Goal: Navigation & Orientation: Find specific page/section

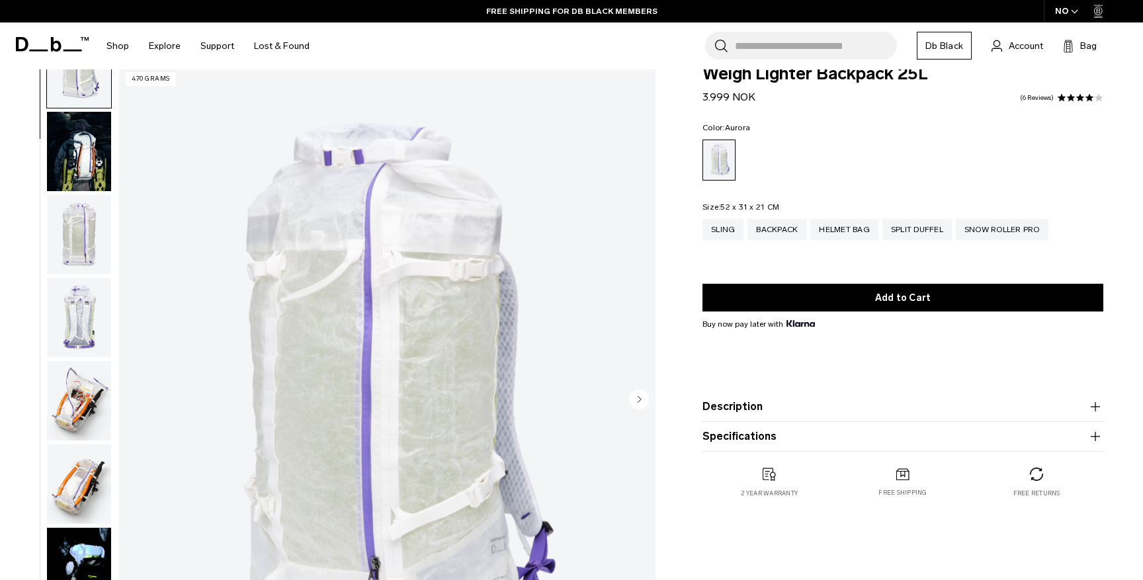
scroll to position [33, 0]
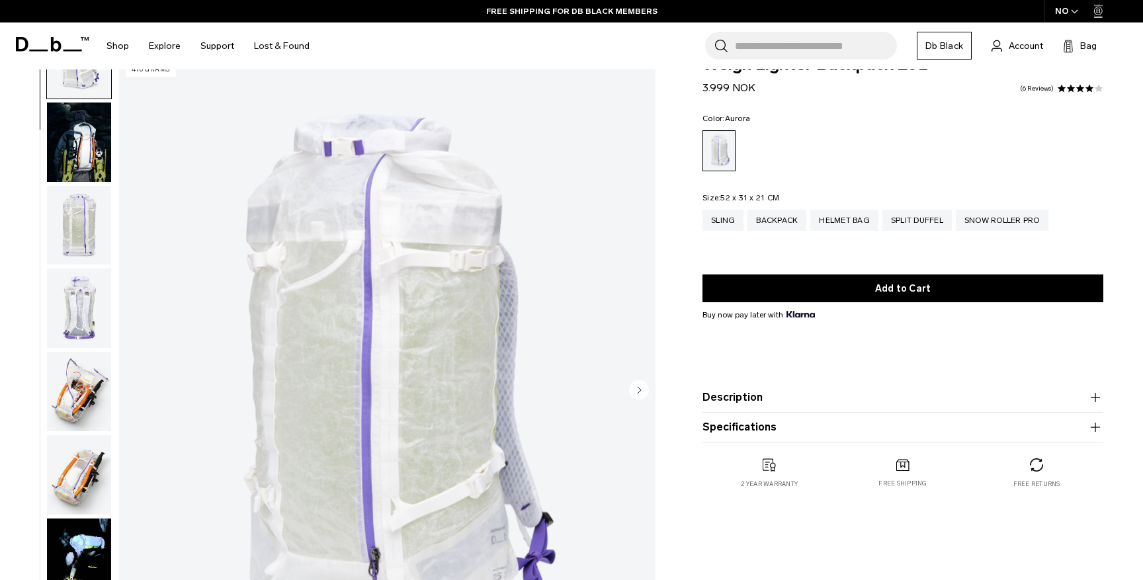
click at [636, 388] on circle "Next slide" at bounding box center [639, 390] width 20 height 20
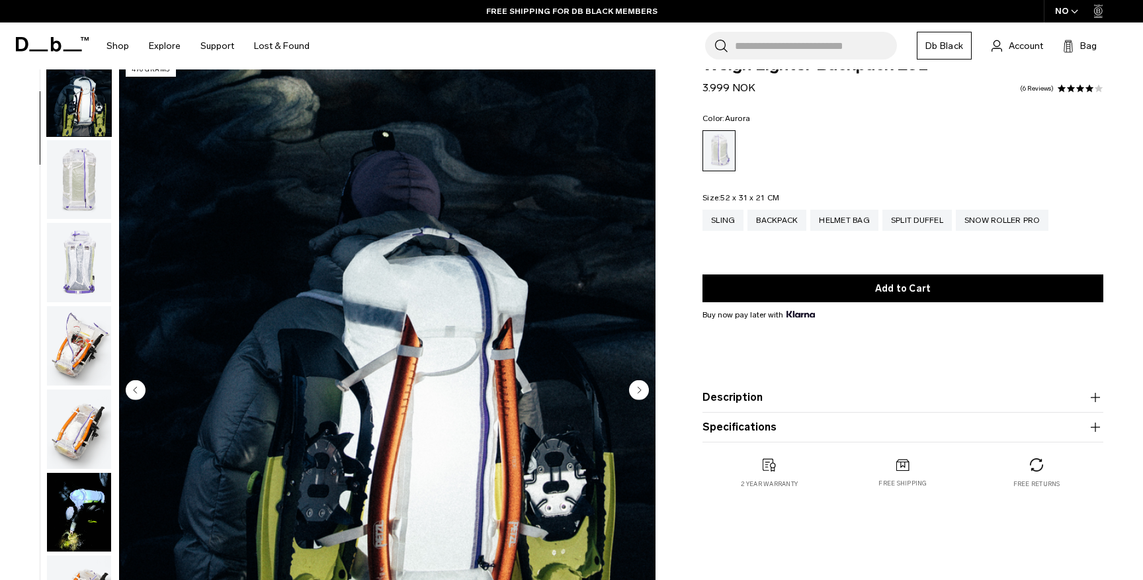
click at [636, 388] on circle "Next slide" at bounding box center [639, 390] width 20 height 20
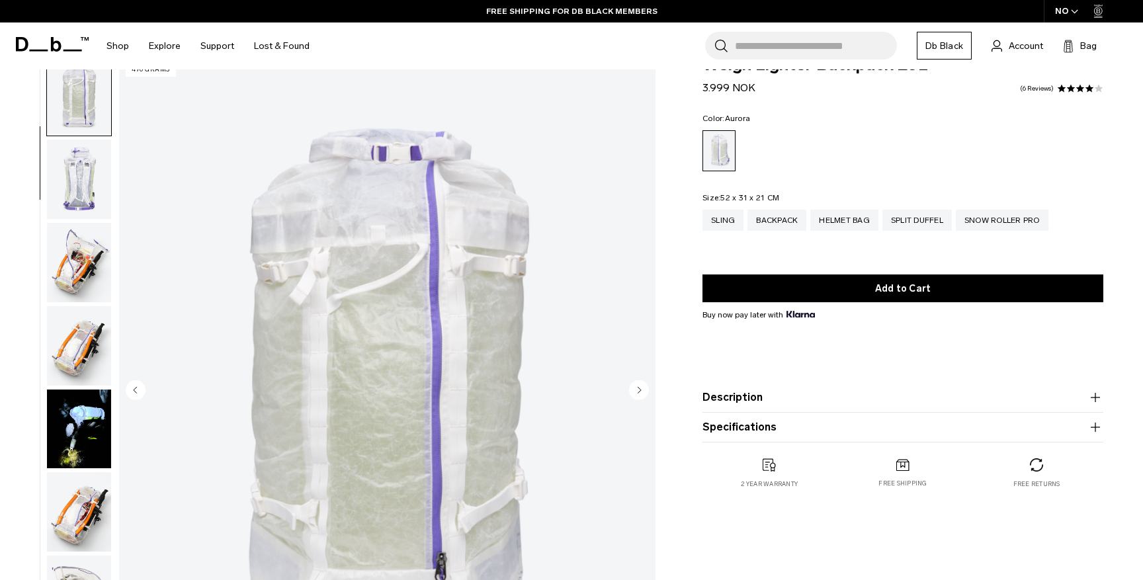
click at [636, 388] on circle "Next slide" at bounding box center [639, 390] width 20 height 20
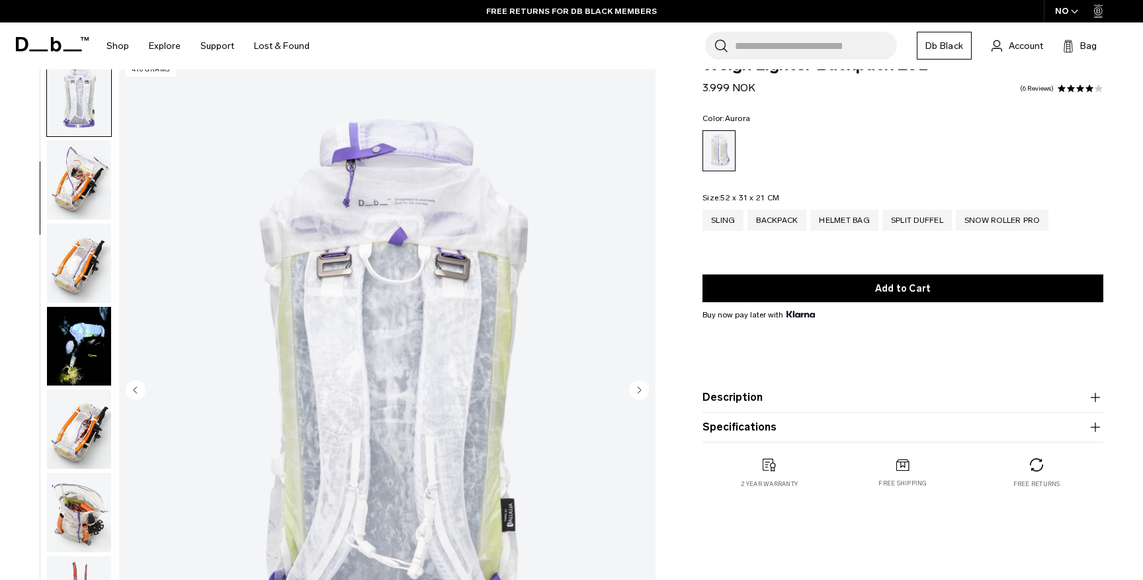
click at [636, 388] on circle "Next slide" at bounding box center [639, 390] width 20 height 20
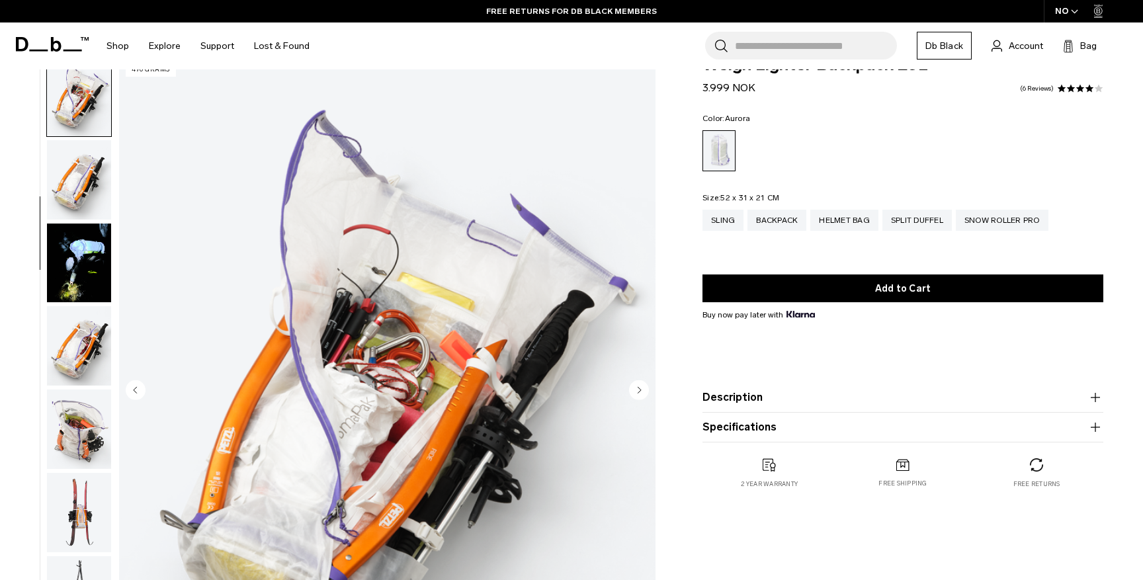
click at [636, 387] on circle "Next slide" at bounding box center [639, 390] width 20 height 20
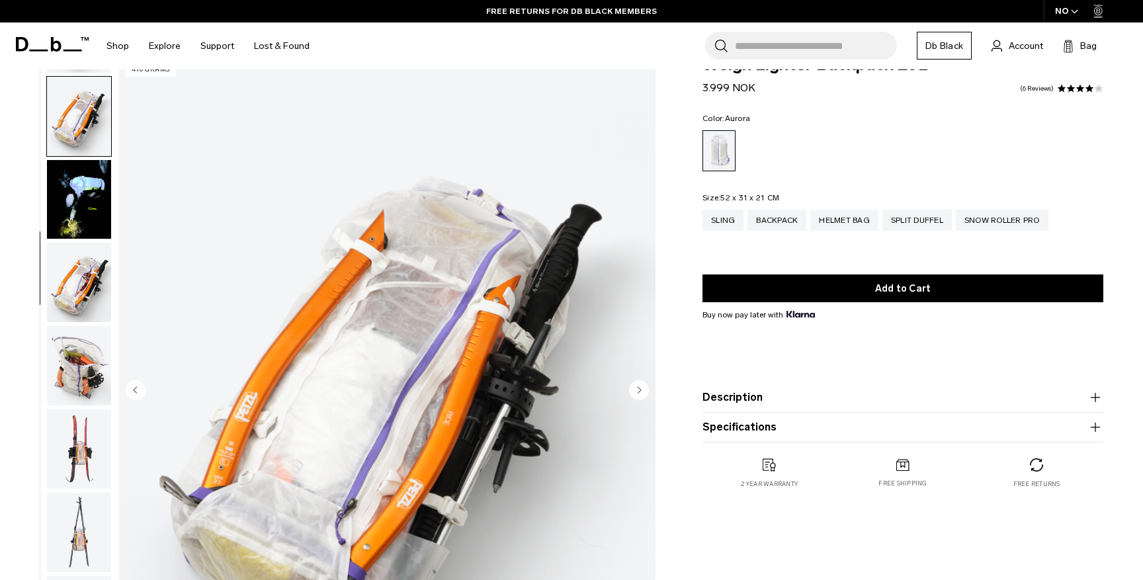
scroll to position [416, 0]
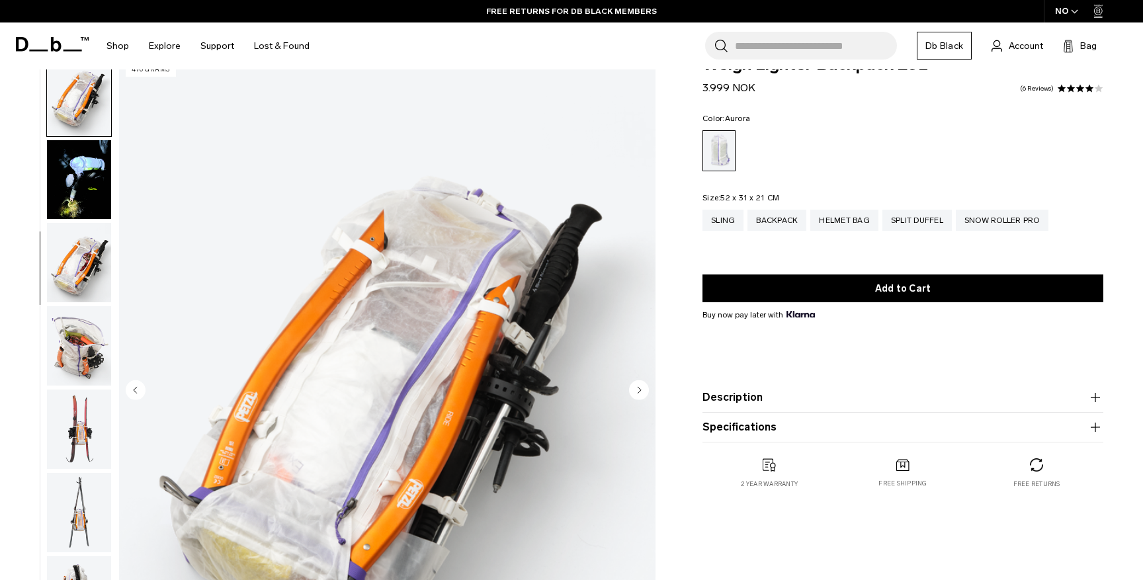
click at [636, 388] on circle "Next slide" at bounding box center [639, 390] width 20 height 20
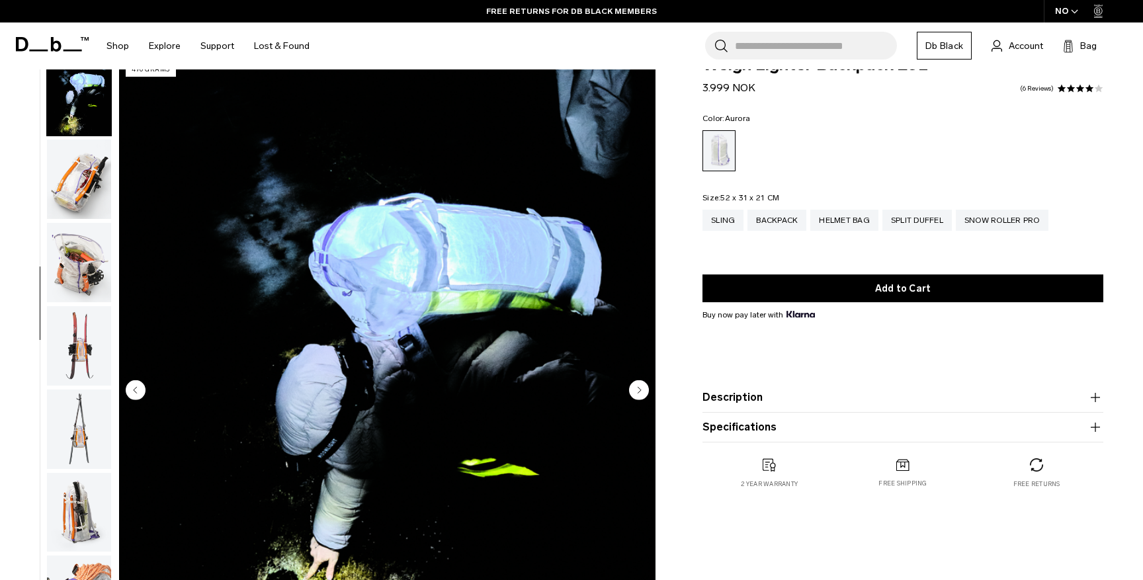
click at [636, 388] on circle "Next slide" at bounding box center [639, 390] width 20 height 20
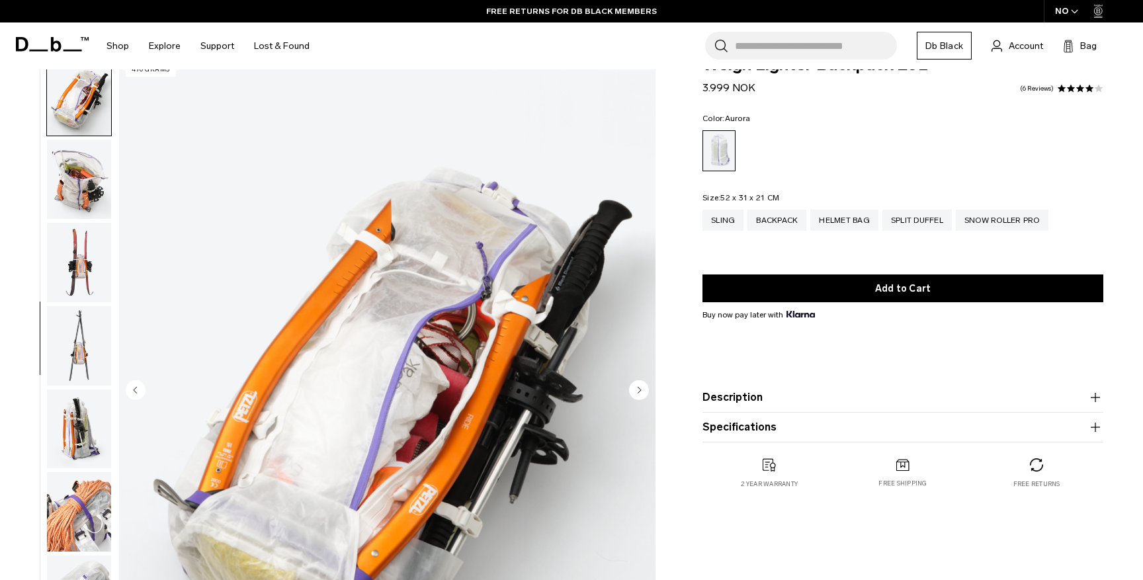
click at [636, 388] on circle "Next slide" at bounding box center [639, 390] width 20 height 20
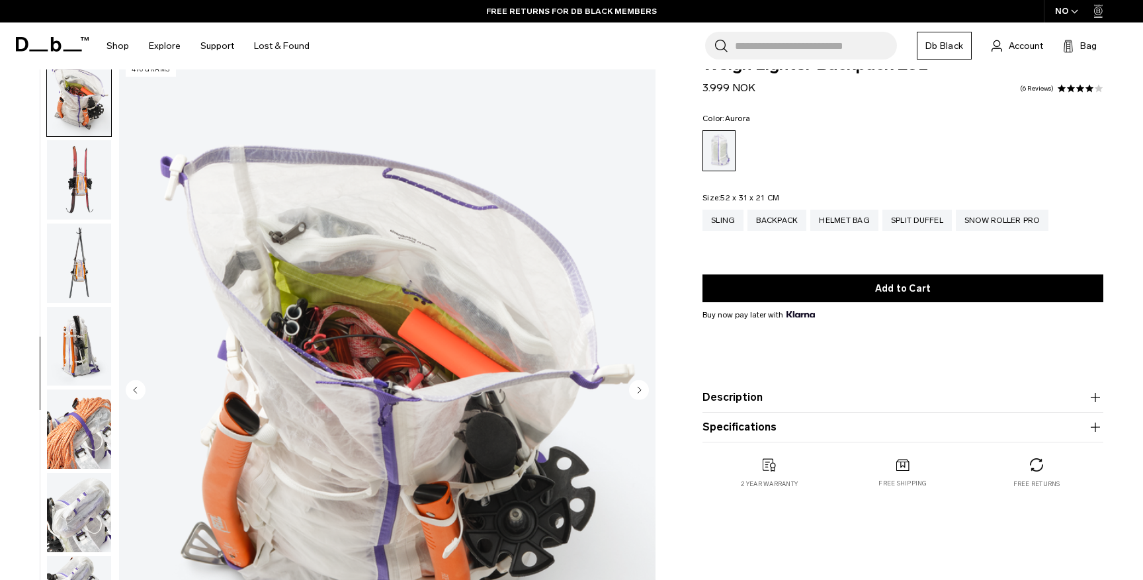
click at [636, 388] on circle "Next slide" at bounding box center [639, 390] width 20 height 20
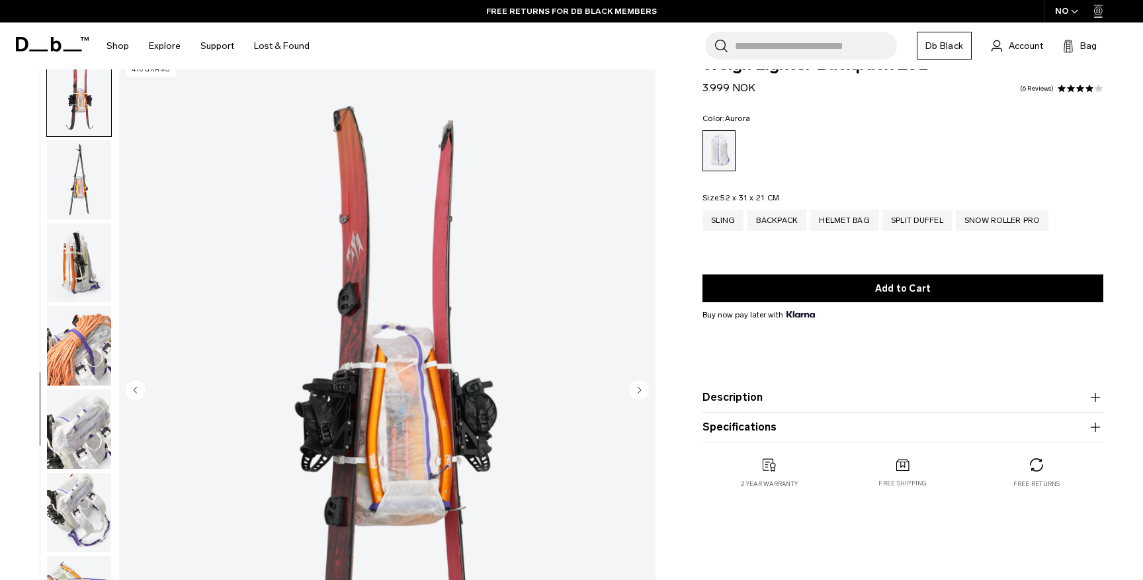
scroll to position [0, 0]
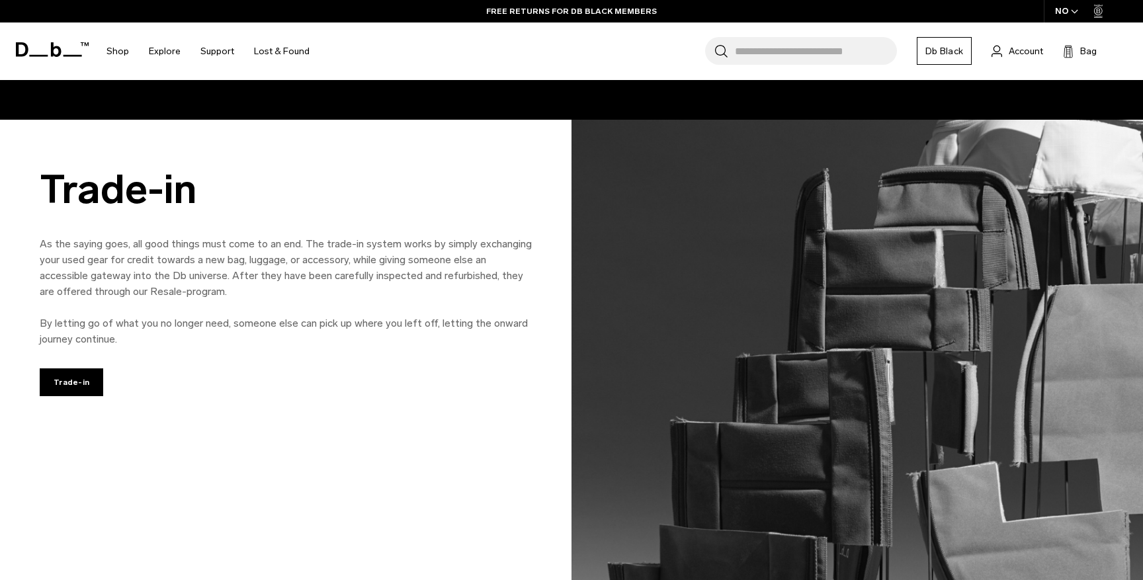
scroll to position [999, 0]
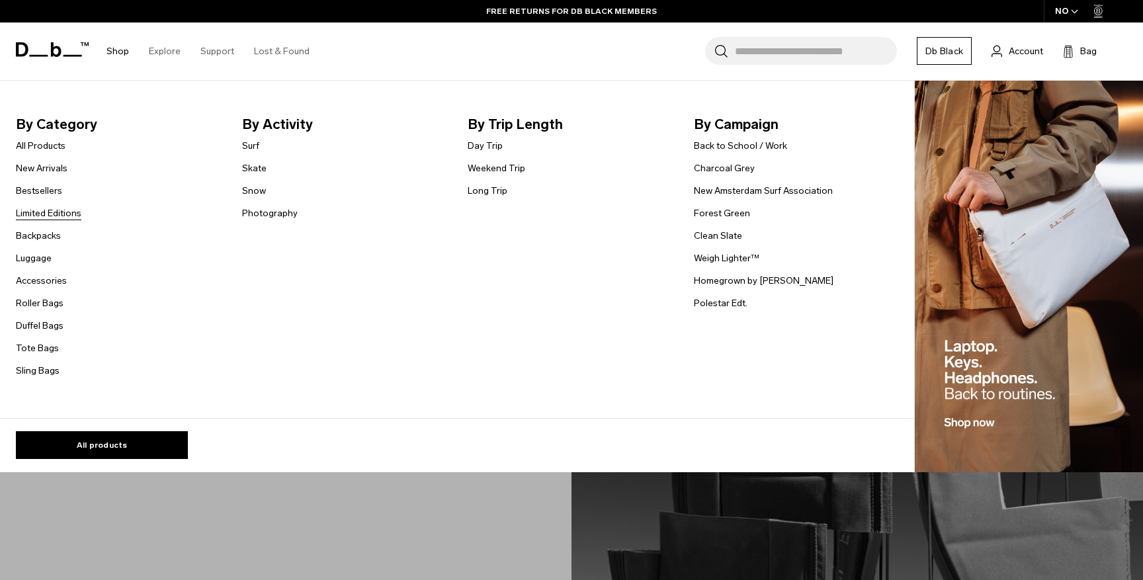
click at [67, 216] on link "Limited Editions" at bounding box center [48, 213] width 65 height 14
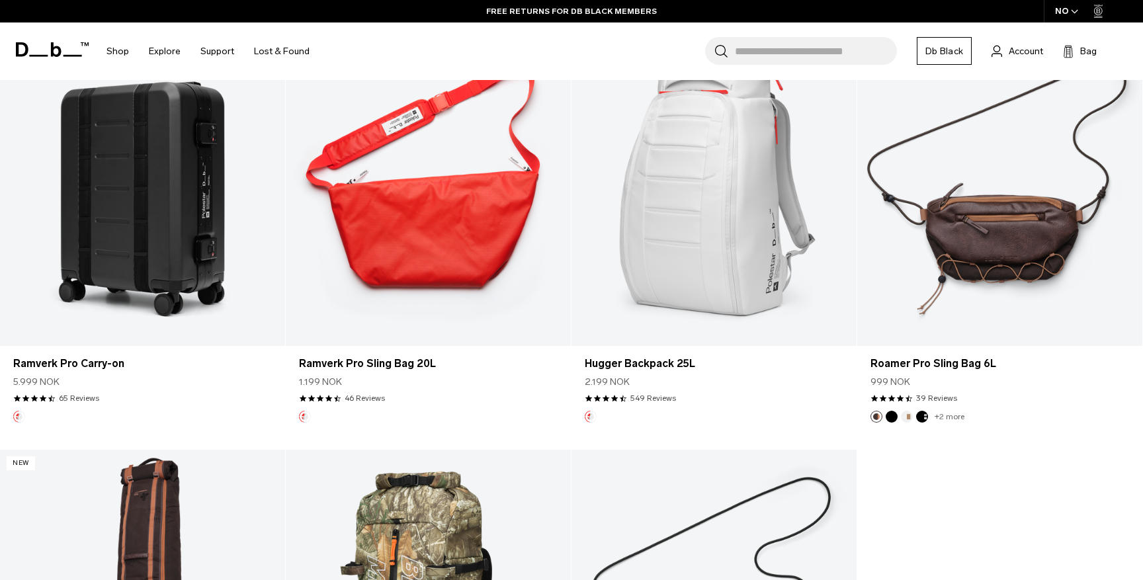
scroll to position [895, 0]
